Goal: Information Seeking & Learning: Understand process/instructions

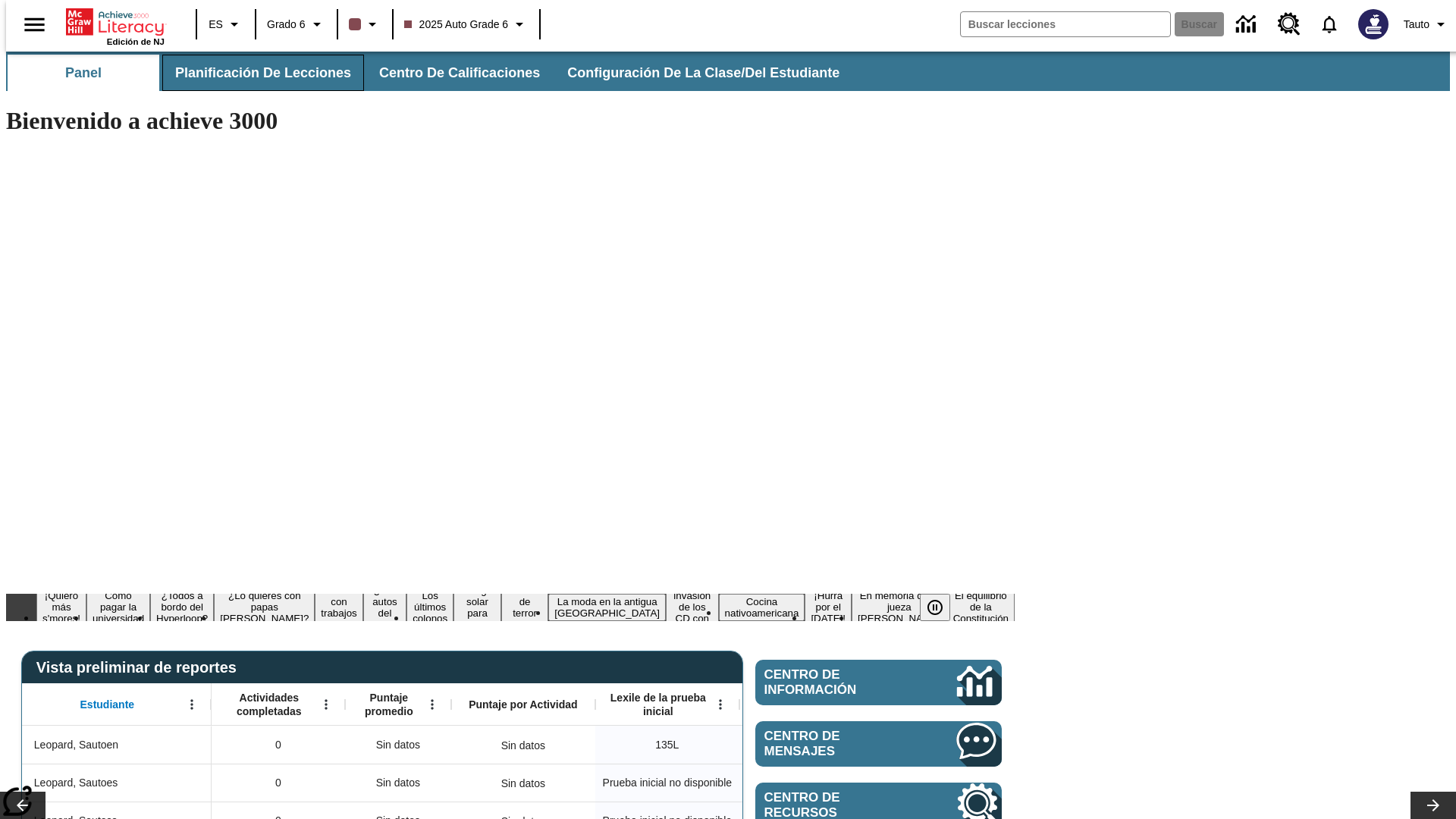
click at [254, 73] on span "Planificación de lecciones" at bounding box center [263, 74] width 176 height 18
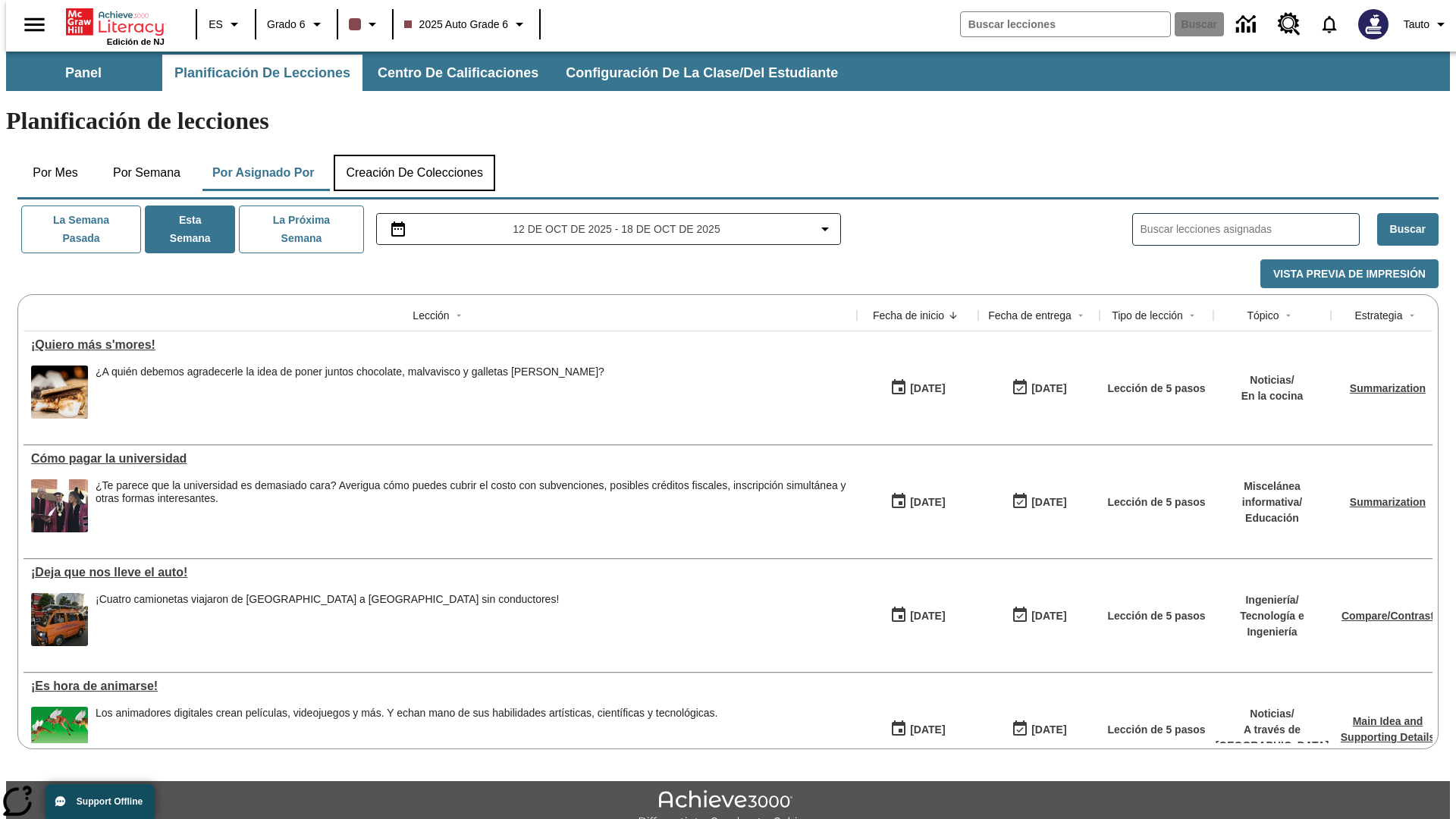
click at [414, 155] on button "Creación de colecciones" at bounding box center [414, 173] width 162 height 36
